Goal: Find specific page/section: Find specific page/section

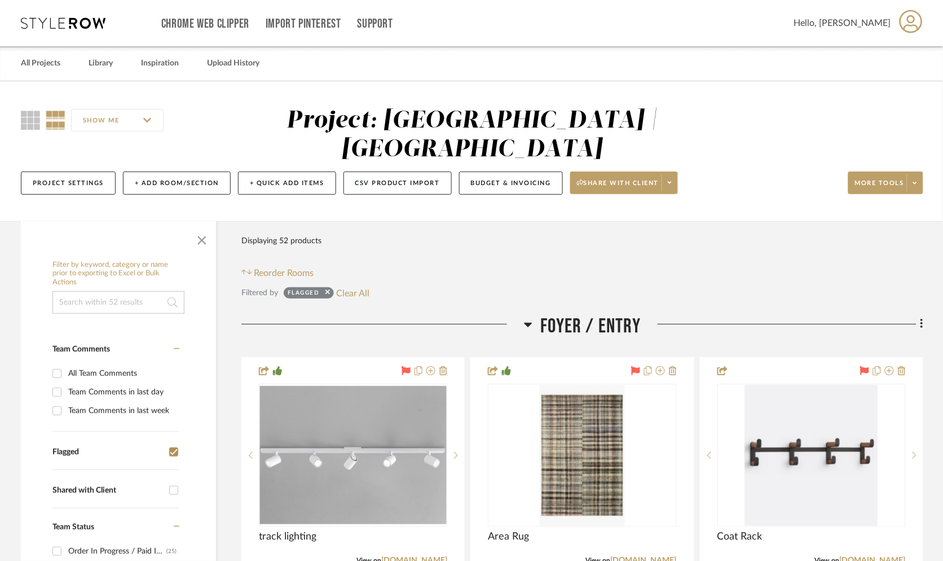
click at [77, 23] on icon at bounding box center [63, 22] width 85 height 11
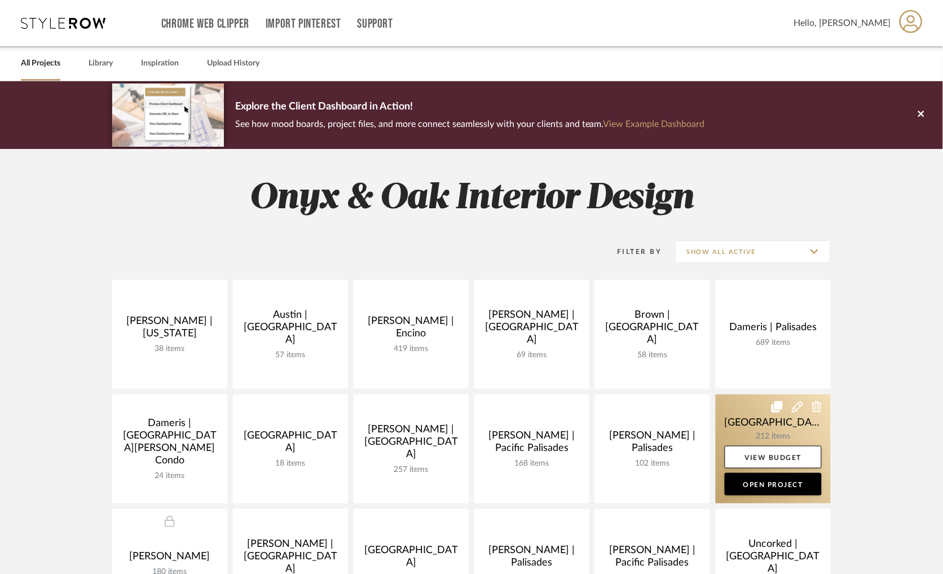
click at [749, 419] on link at bounding box center [773, 448] width 115 height 109
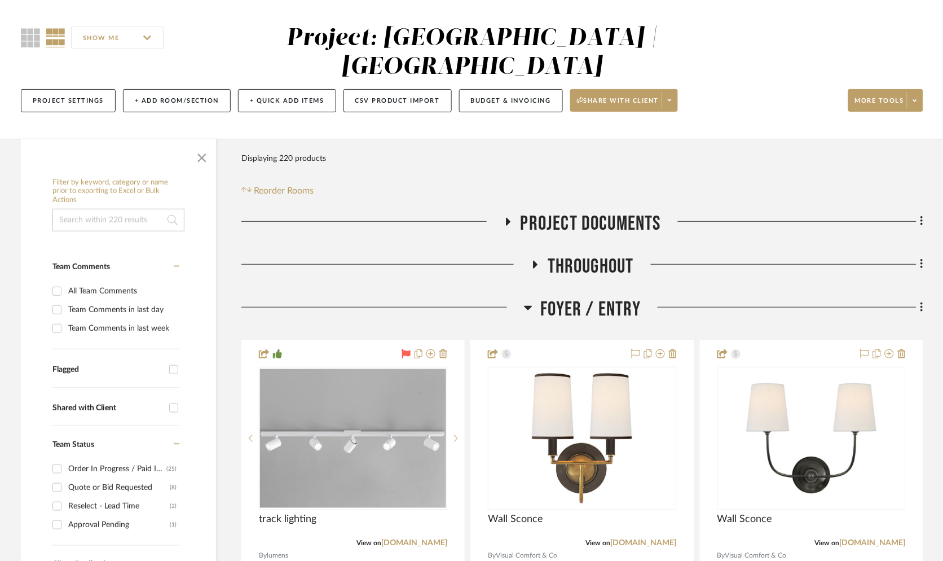
scroll to position [85, 0]
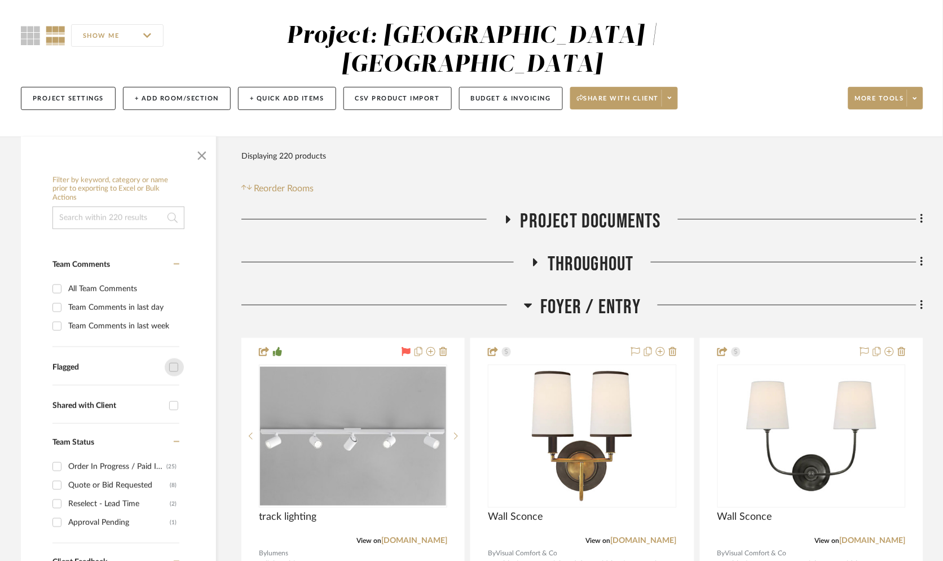
click at [175, 358] on input "Flagged" at bounding box center [174, 367] width 18 height 18
checkbox input "true"
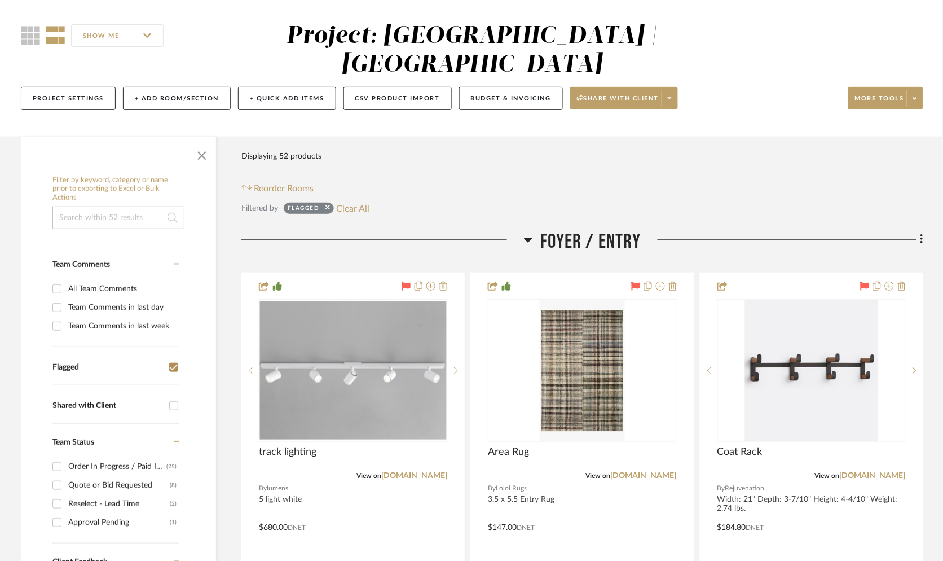
click at [528, 238] on icon at bounding box center [528, 240] width 8 height 5
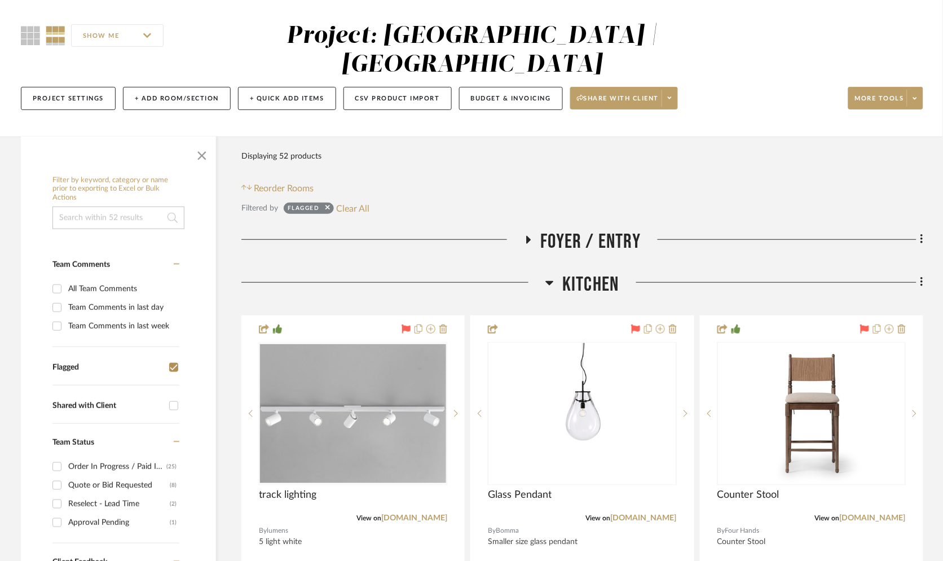
click at [550, 276] on icon at bounding box center [550, 283] width 8 height 14
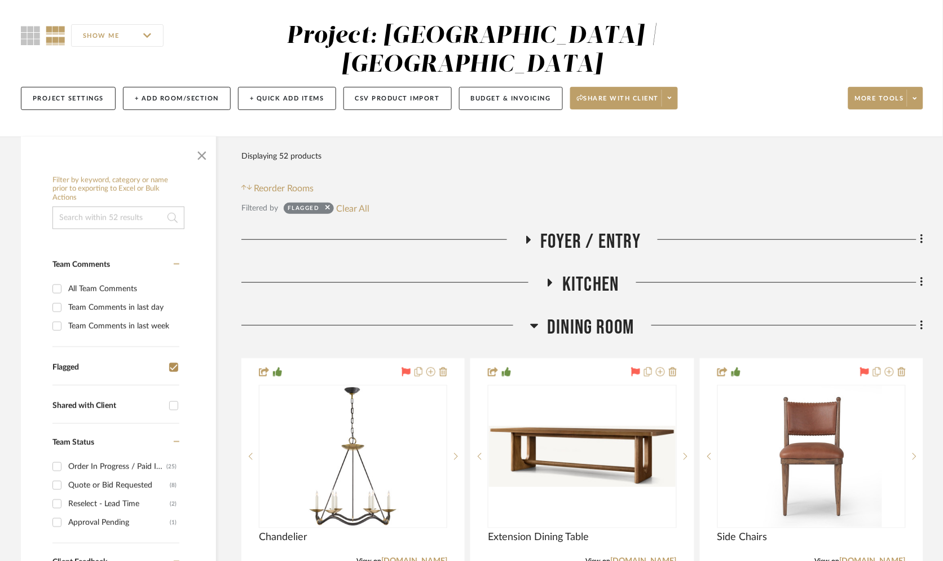
click at [535, 319] on icon at bounding box center [534, 326] width 8 height 14
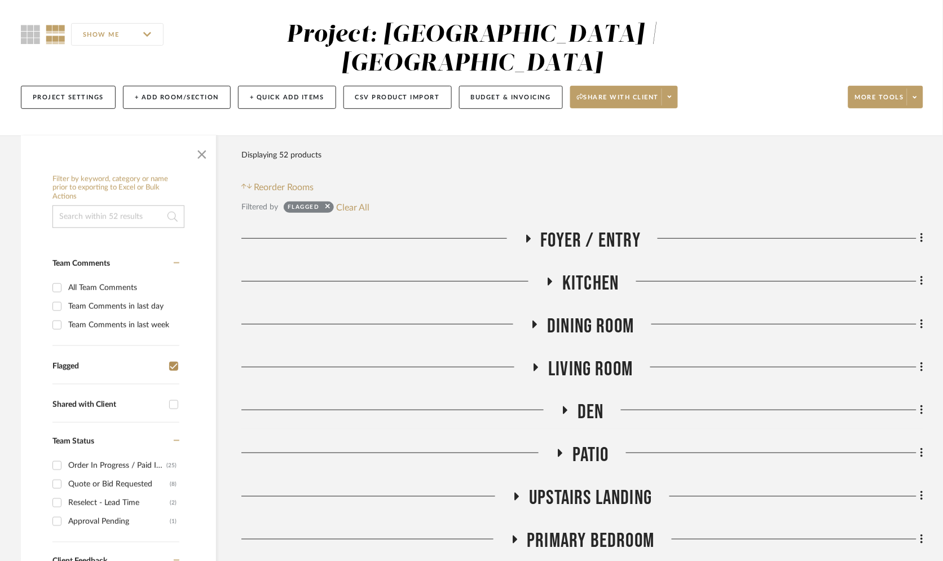
scroll to position [253, 0]
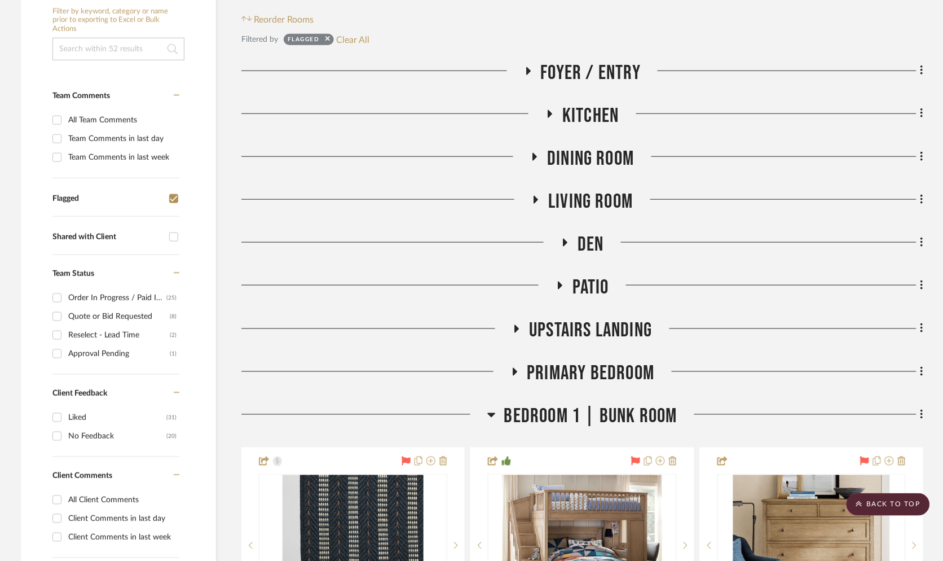
click at [495, 408] on icon at bounding box center [492, 415] width 8 height 14
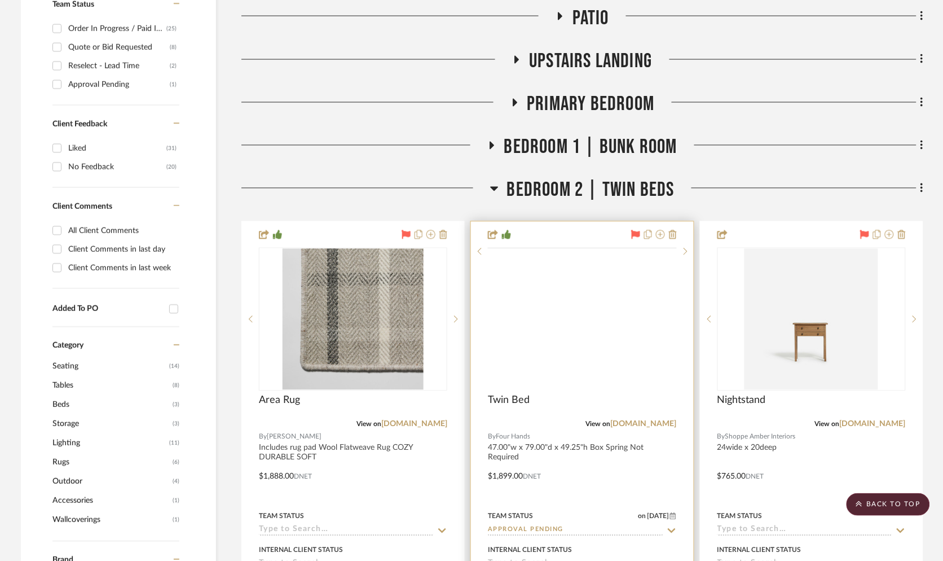
scroll to position [507, 0]
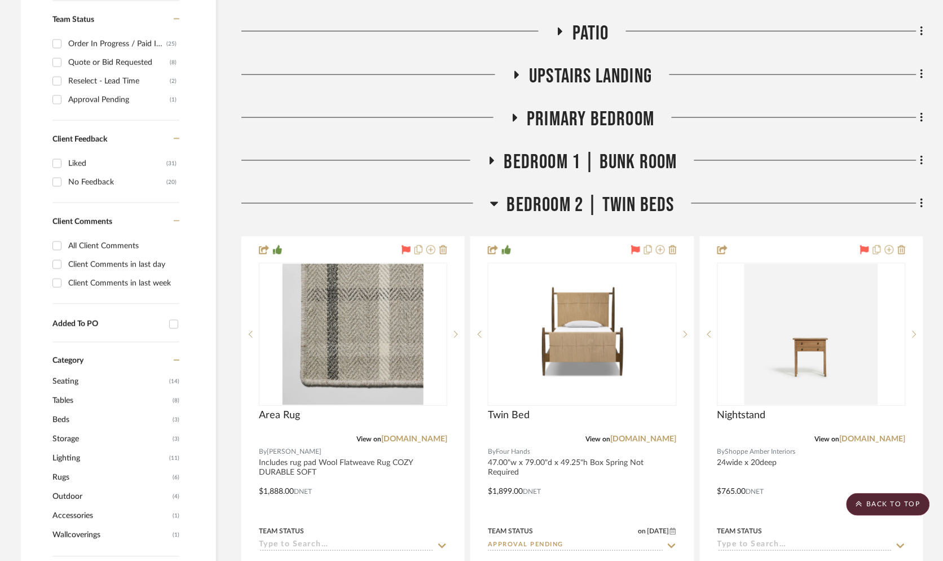
click at [499, 197] on icon at bounding box center [494, 204] width 8 height 14
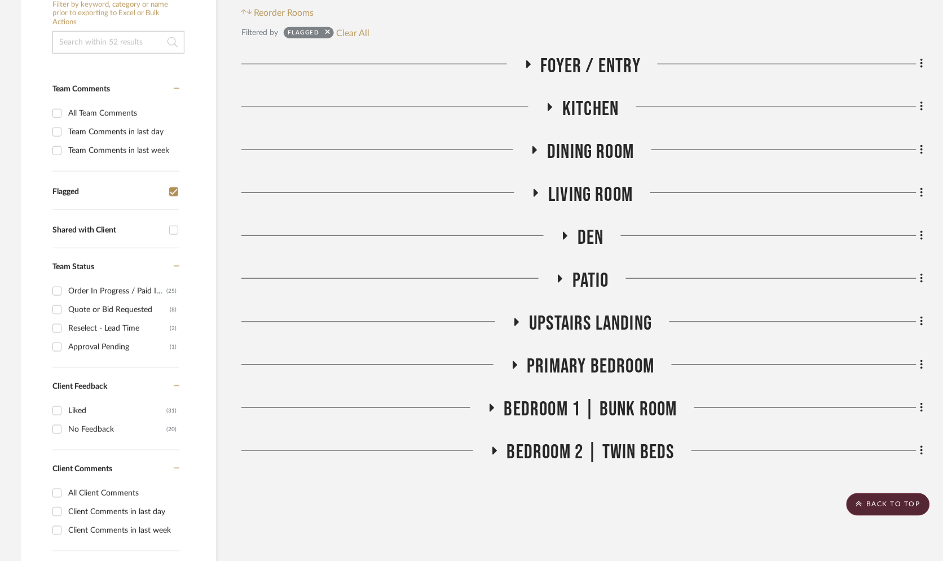
scroll to position [253, 0]
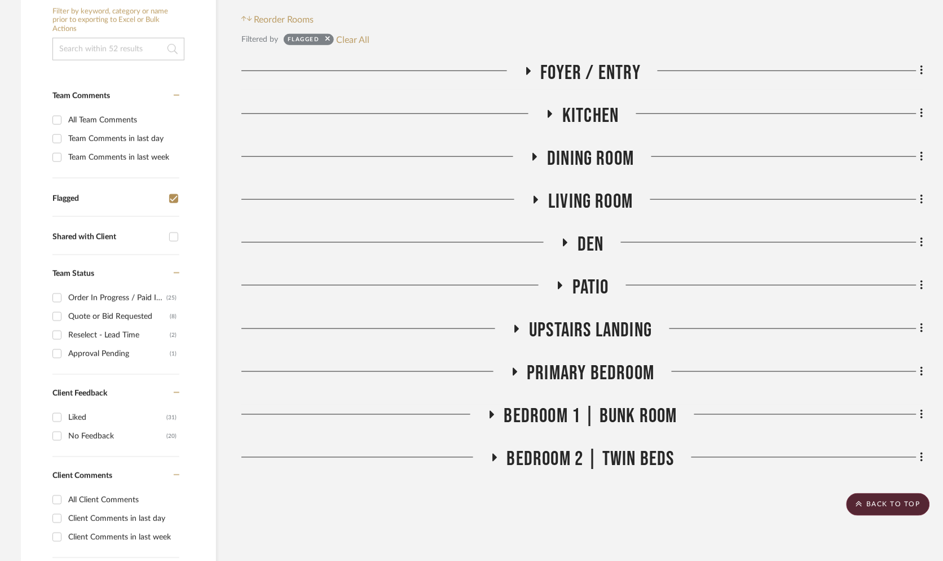
click at [539, 196] on icon at bounding box center [536, 200] width 14 height 8
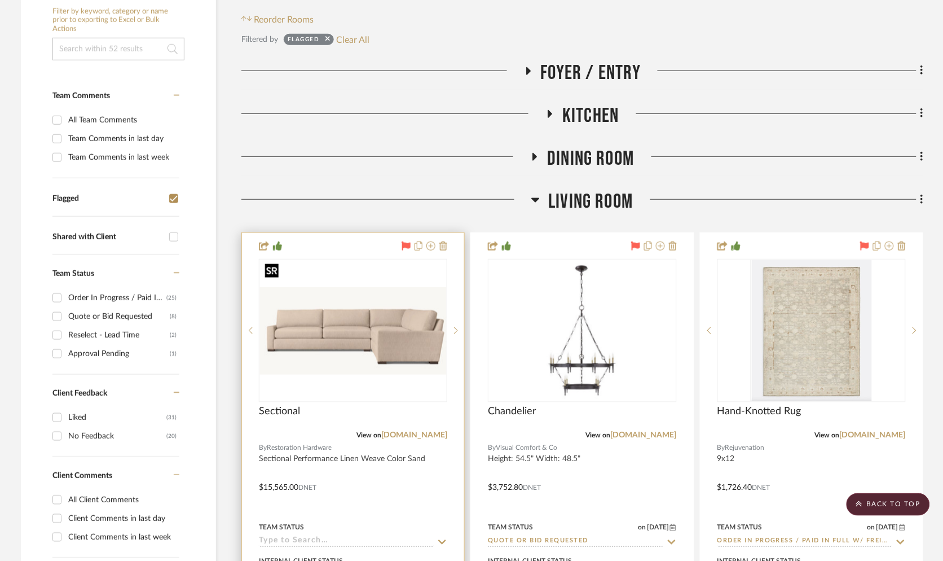
click at [406, 319] on div at bounding box center [353, 330] width 188 height 143
click at [403, 306] on img "0" at bounding box center [353, 330] width 186 height 87
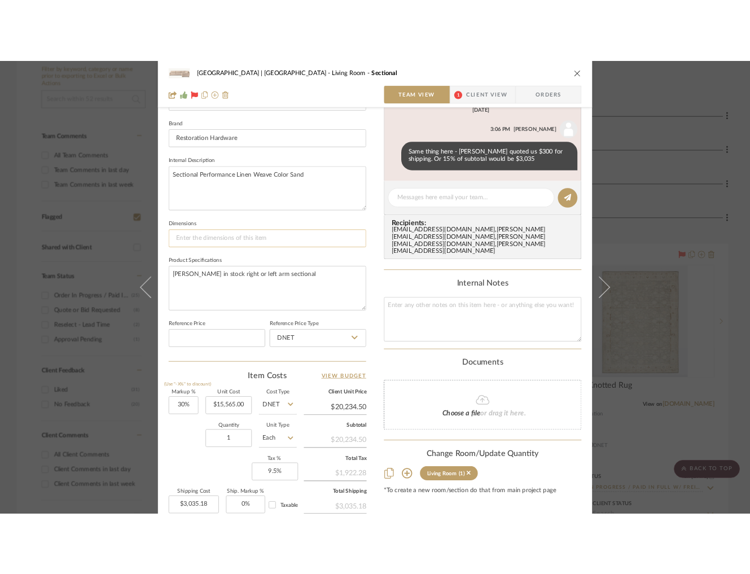
scroll to position [423, 0]
